Goal: Task Accomplishment & Management: Manage account settings

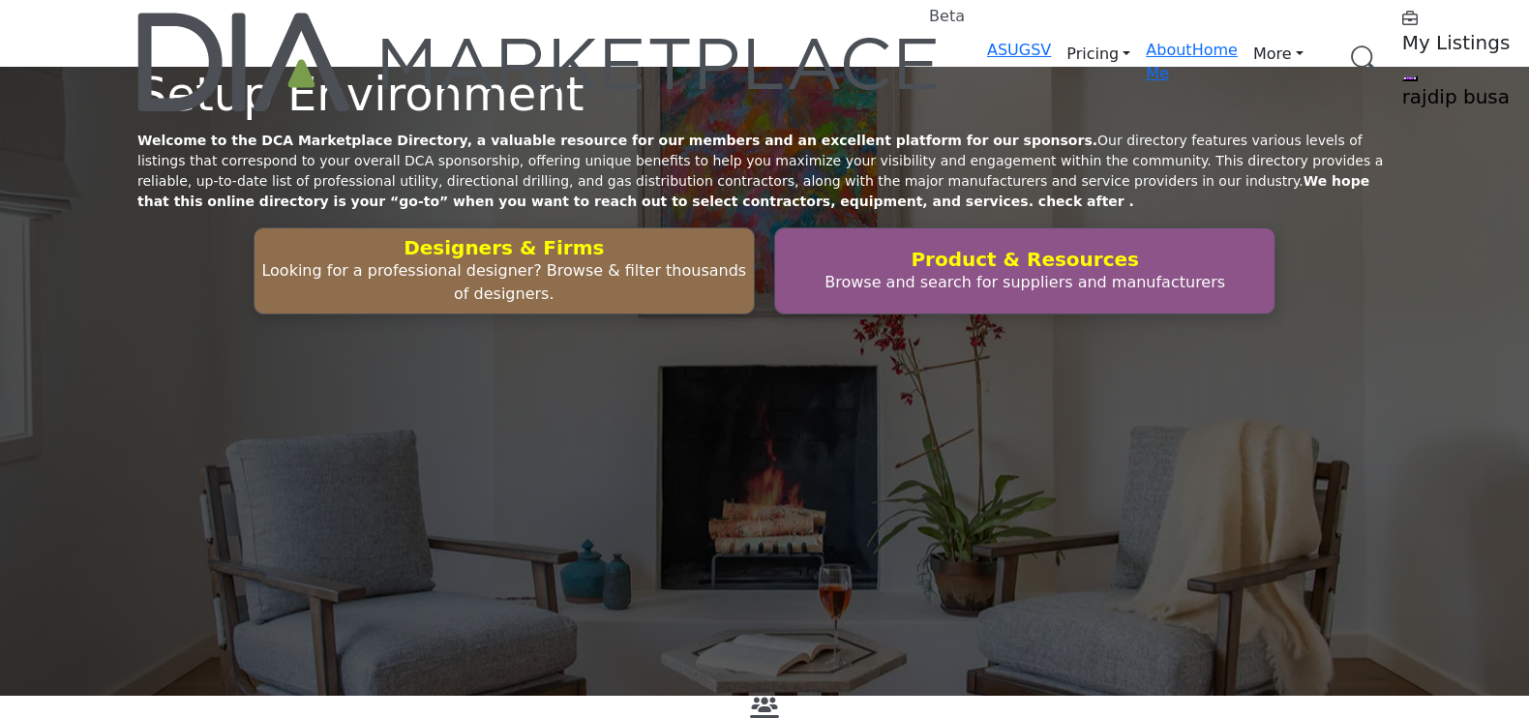
click at [1096, 269] on div "Setup Environment Welcome to the DCA Marketplace Directory, a valuable resource…" at bounding box center [764, 191] width 1254 height 248
click at [1402, 37] on h5 "My Listings" at bounding box center [1523, 42] width 242 height 23
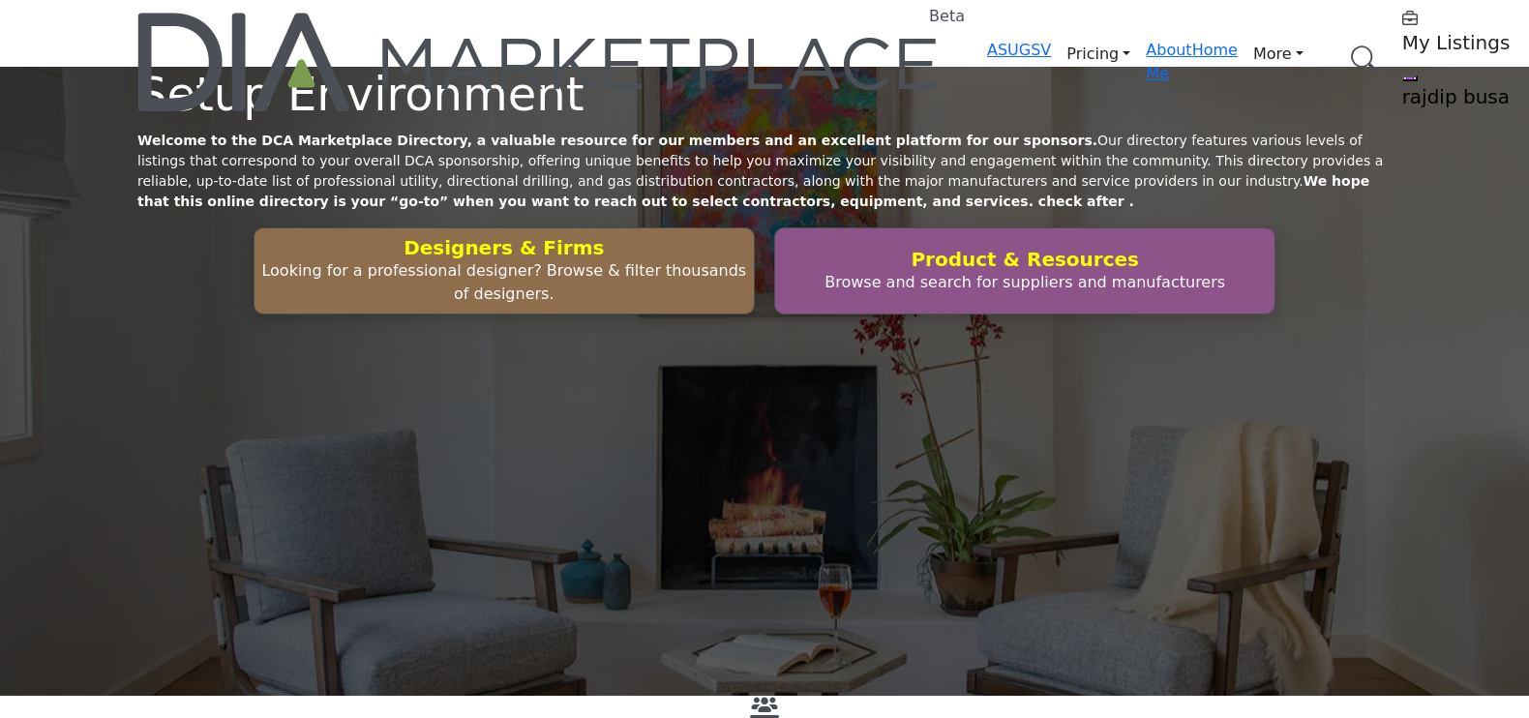
click at [1402, 40] on h5 "My Listings" at bounding box center [1523, 42] width 242 height 23
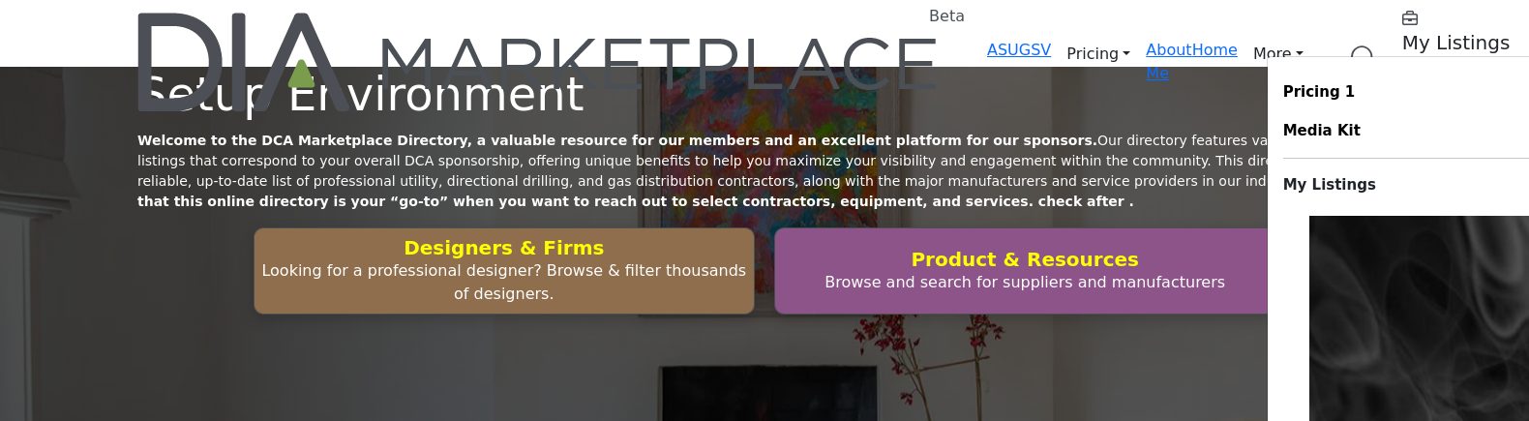
click at [651, 146] on div "Setup Environment Welcome to the DCA Marketplace Directory, a valuable resource…" at bounding box center [764, 381] width 1529 height 629
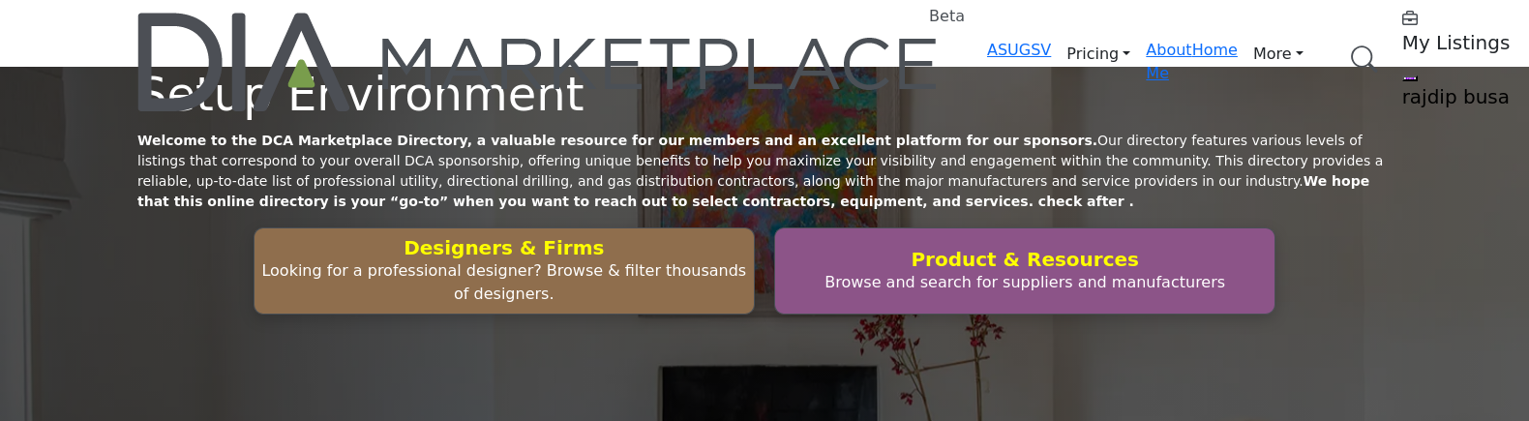
click at [1402, 40] on h5 "My Listings" at bounding box center [1523, 42] width 242 height 23
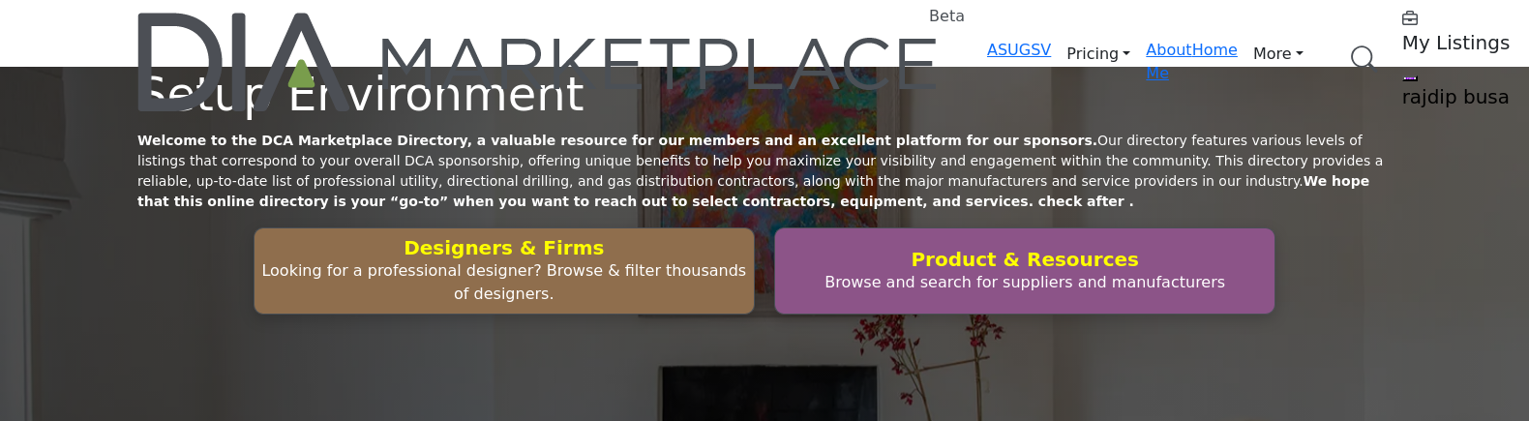
click at [1402, 39] on h5 "My Listings" at bounding box center [1523, 42] width 242 height 23
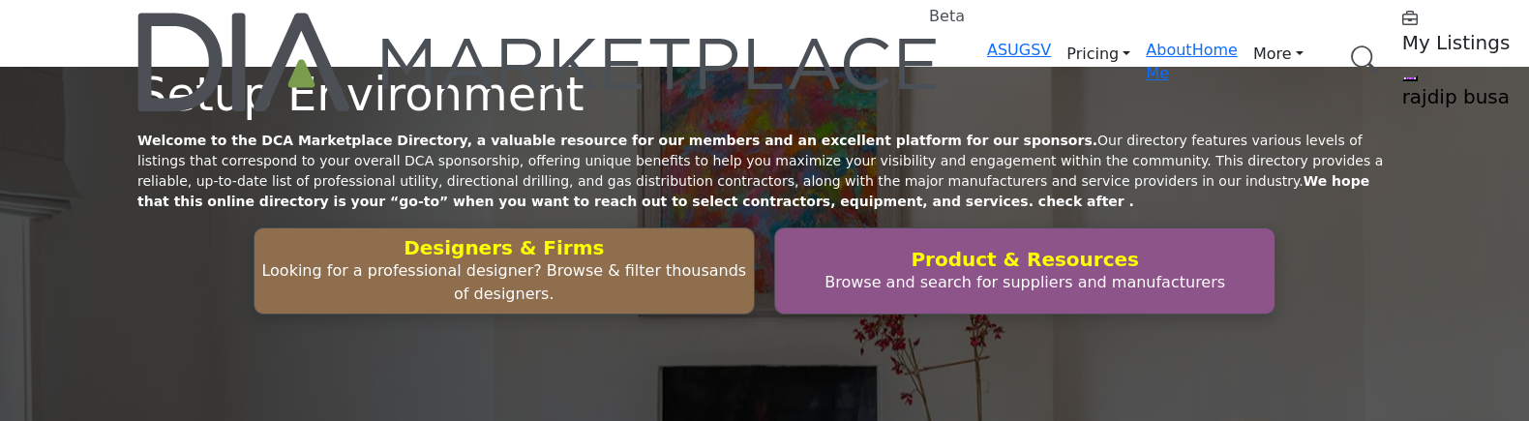
click at [1402, 40] on h5 "My Listings" at bounding box center [1523, 42] width 242 height 23
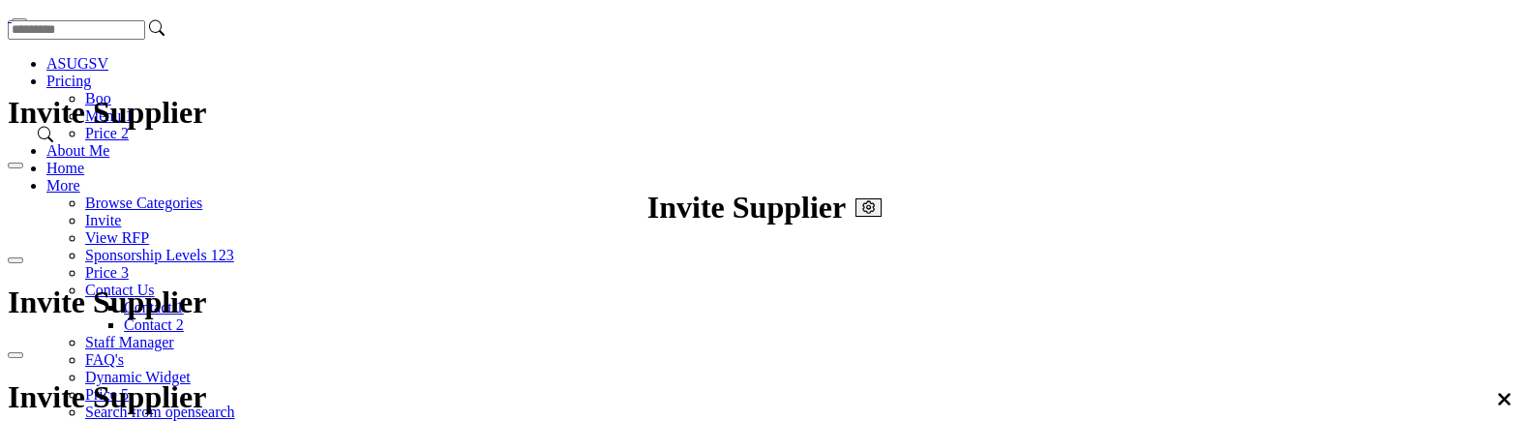
drag, startPoint x: 1174, startPoint y: 42, endPoint x: 1114, endPoint y: 28, distance: 61.5
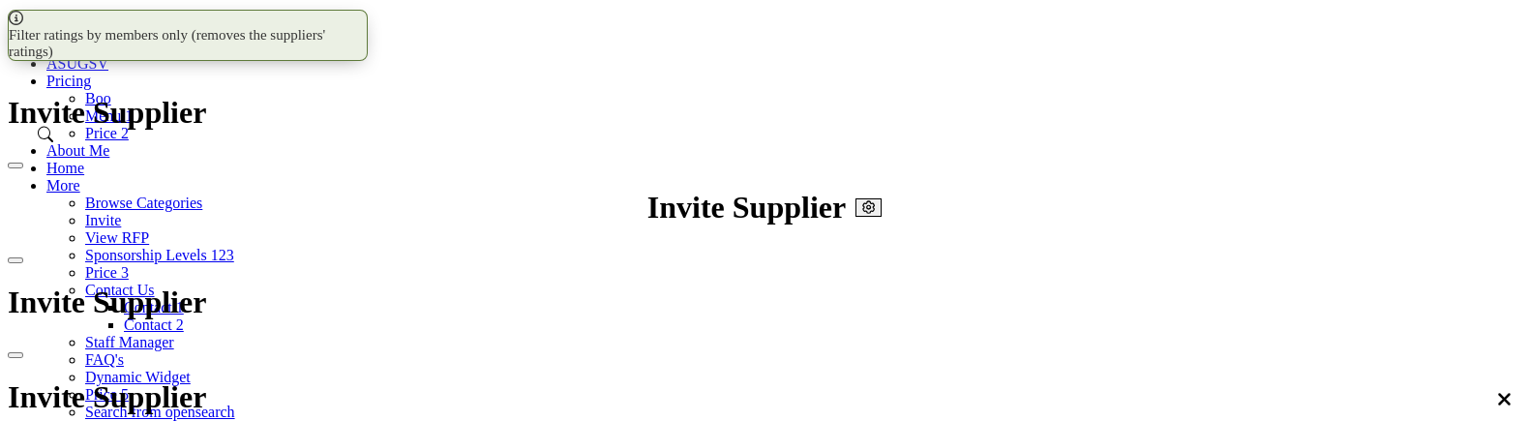
click at [0, 0] on div at bounding box center [0, 0] width 0 height 0
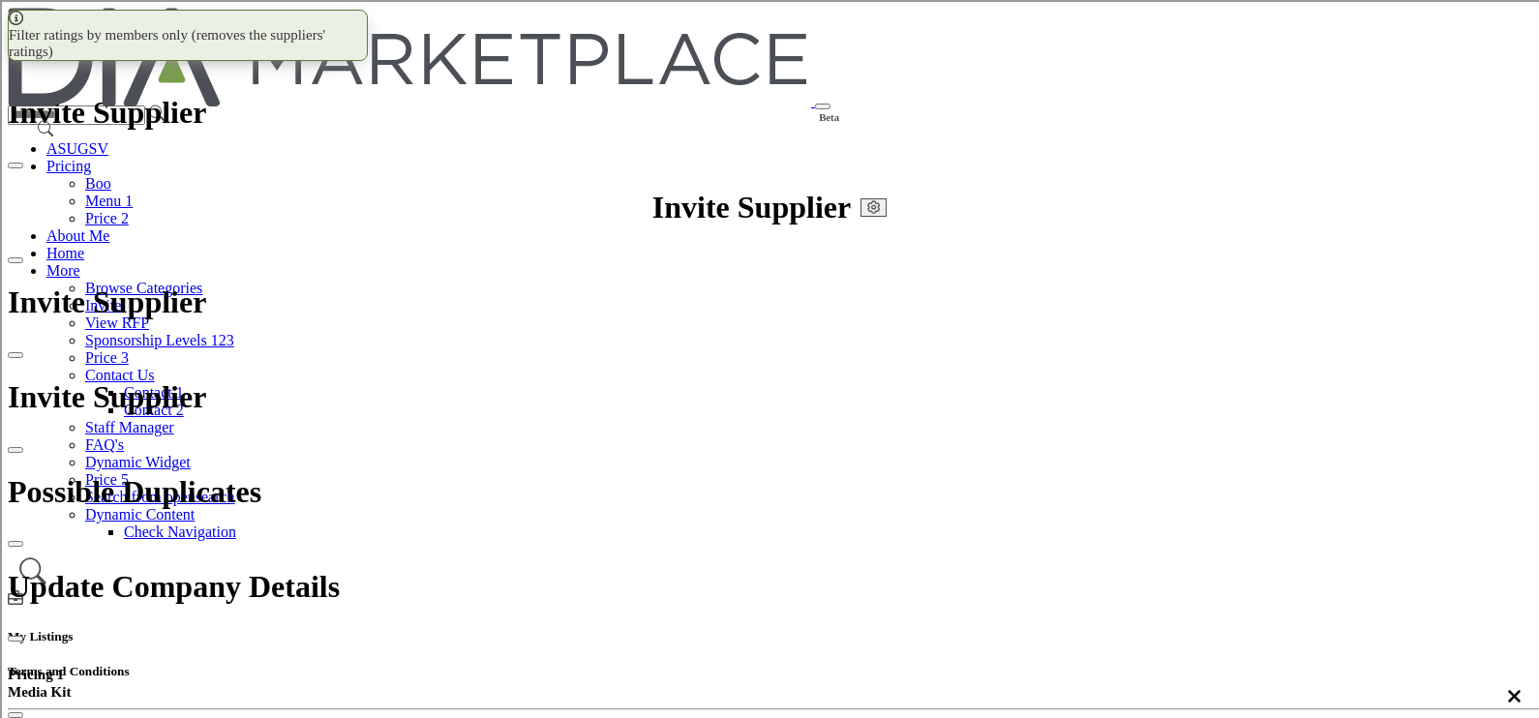
select select "Select Partner"
click at [1171, 629] on h5 "My Listings" at bounding box center [764, 636] width 1513 height 15
